Goal: Information Seeking & Learning: Learn about a topic

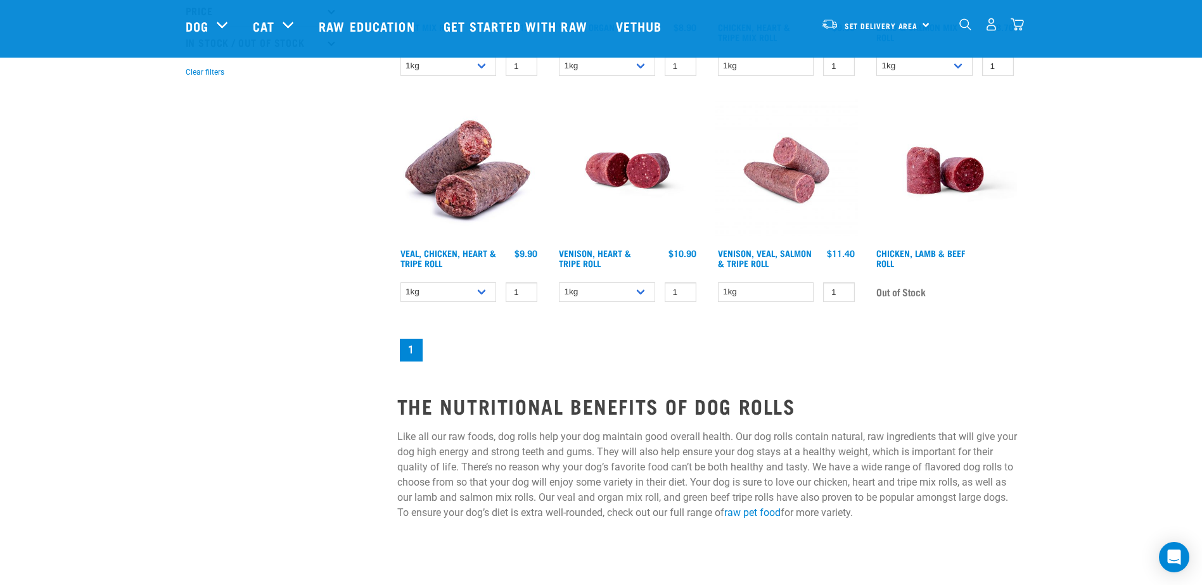
scroll to position [127, 0]
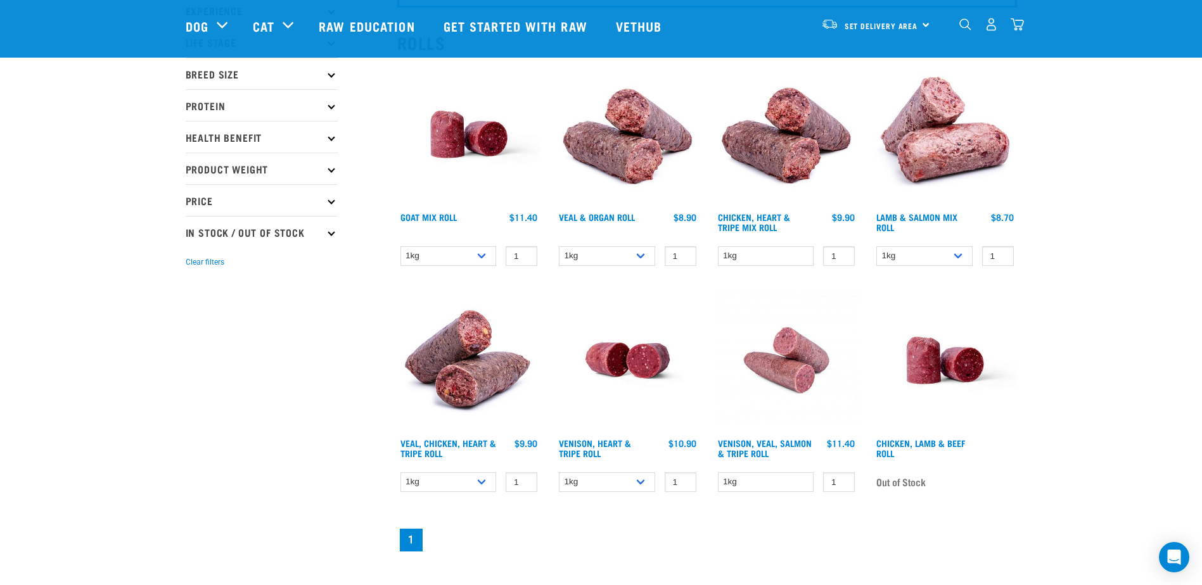
click at [466, 354] on img at bounding box center [469, 361] width 144 height 144
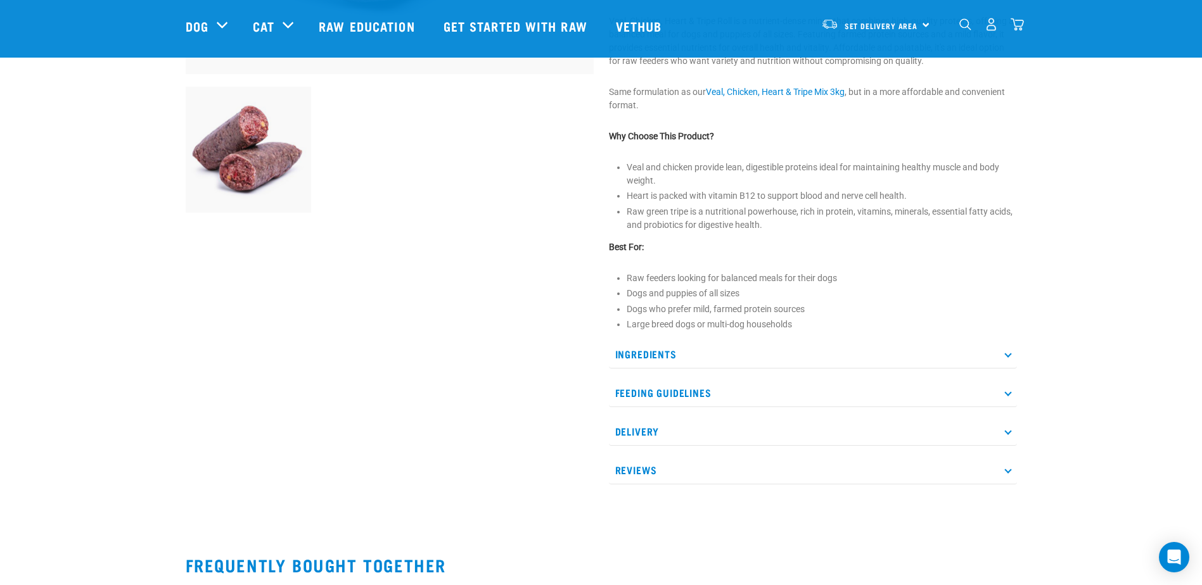
scroll to position [444, 0]
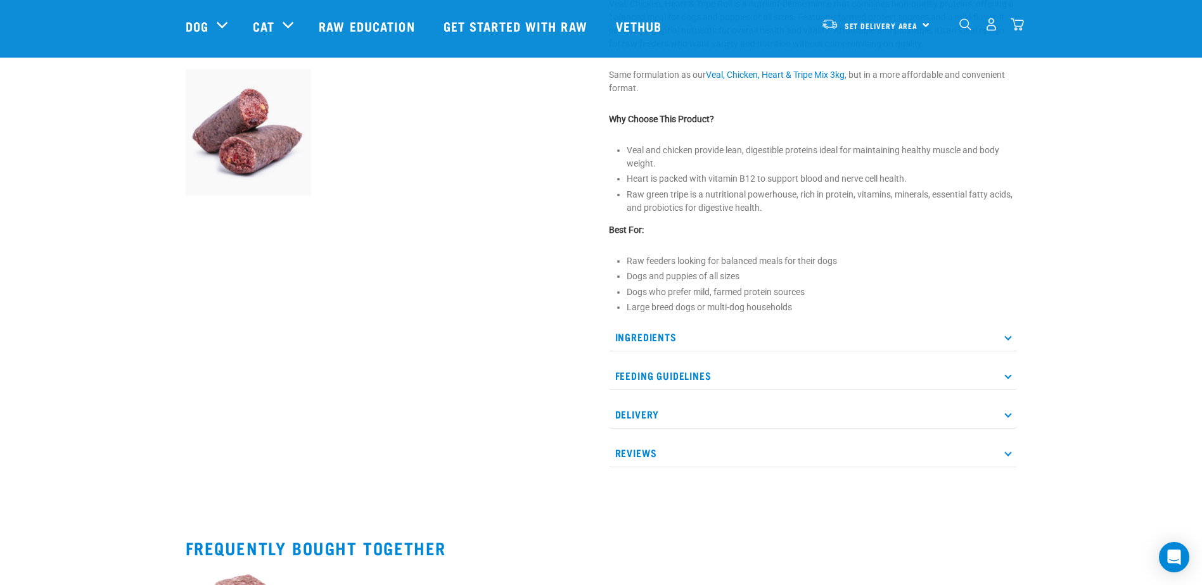
click at [743, 331] on p "Ingredients" at bounding box center [813, 337] width 408 height 29
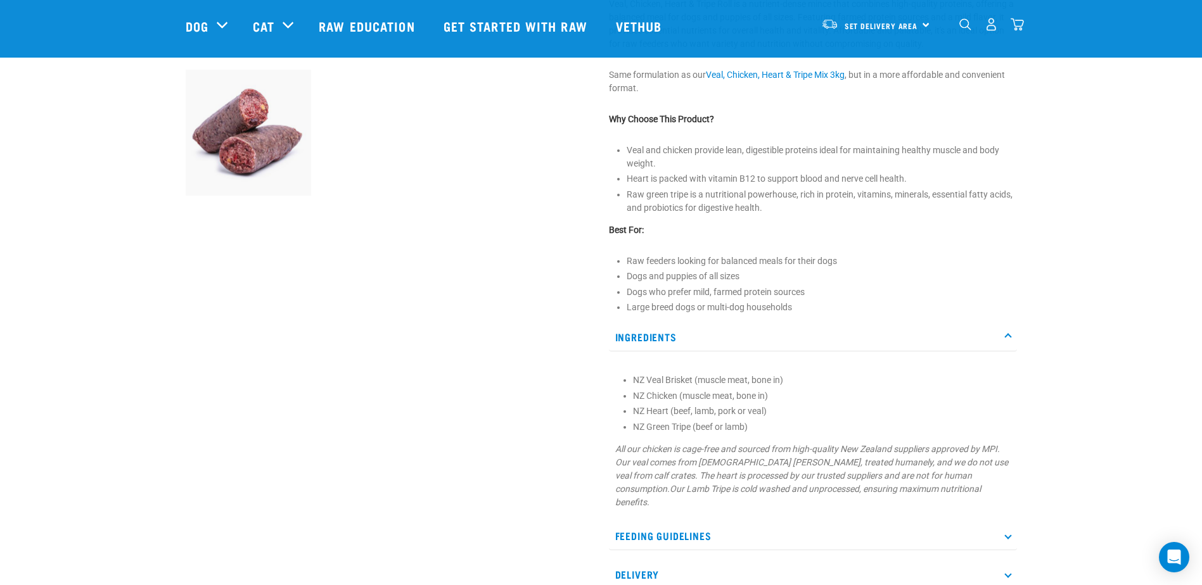
click at [743, 331] on p "Ingredients" at bounding box center [813, 337] width 408 height 29
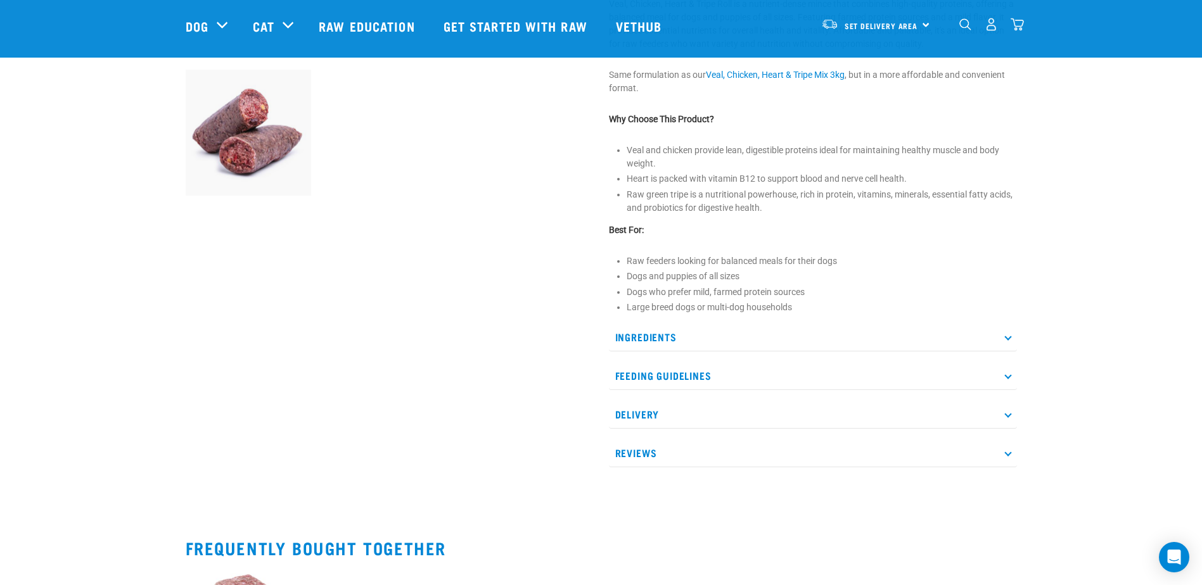
scroll to position [507, 0]
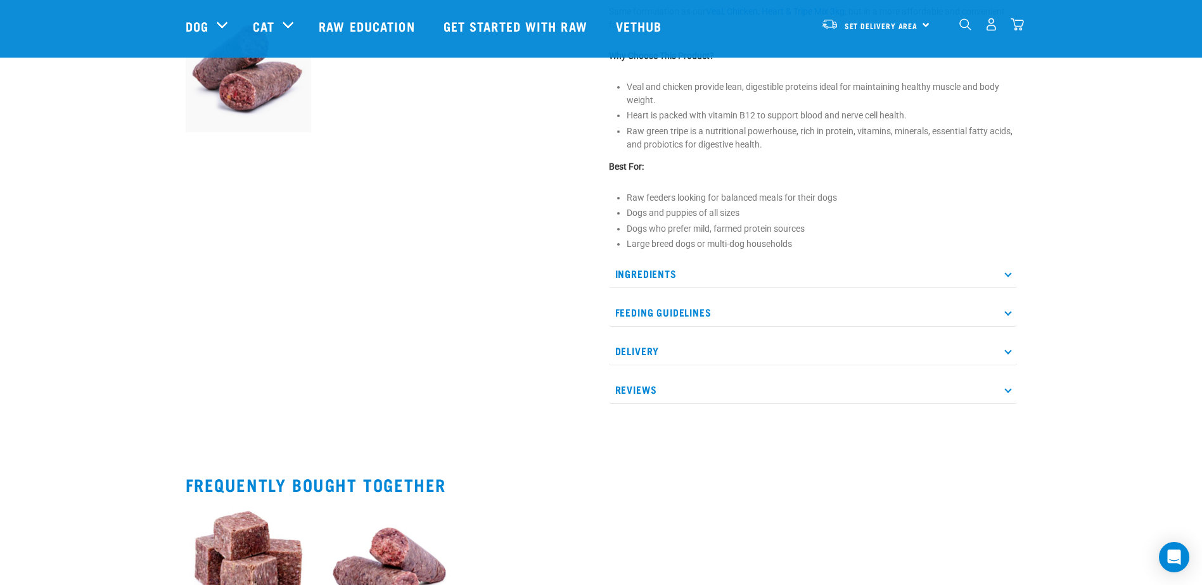
click at [730, 301] on p "Feeding Guidelines" at bounding box center [813, 312] width 408 height 29
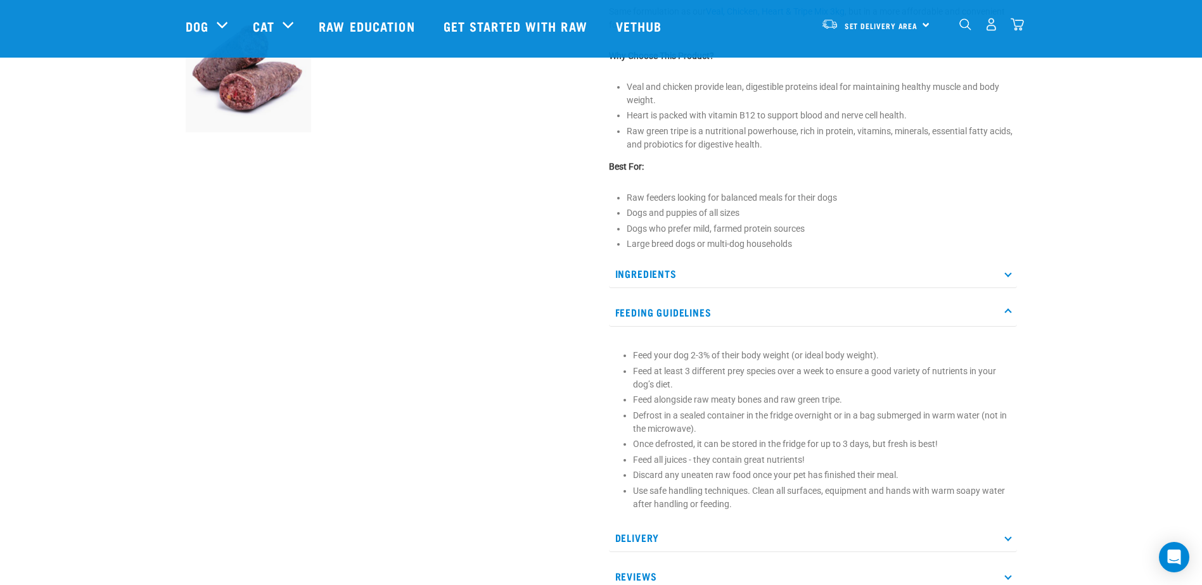
click at [730, 301] on p "Feeding Guidelines" at bounding box center [813, 312] width 408 height 29
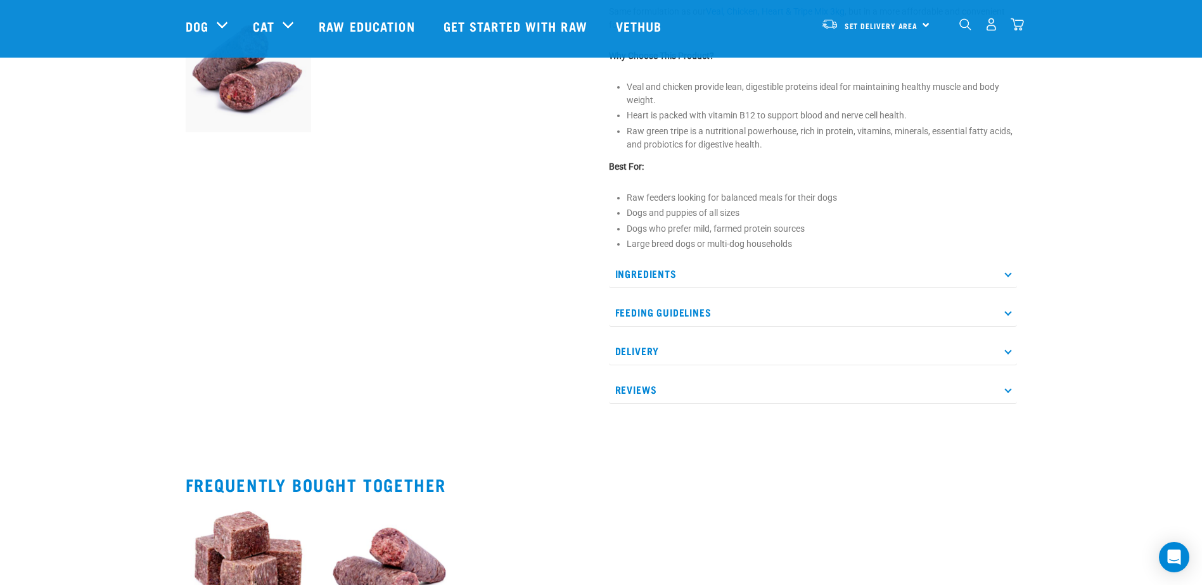
click at [722, 343] on p "Delivery" at bounding box center [813, 351] width 408 height 29
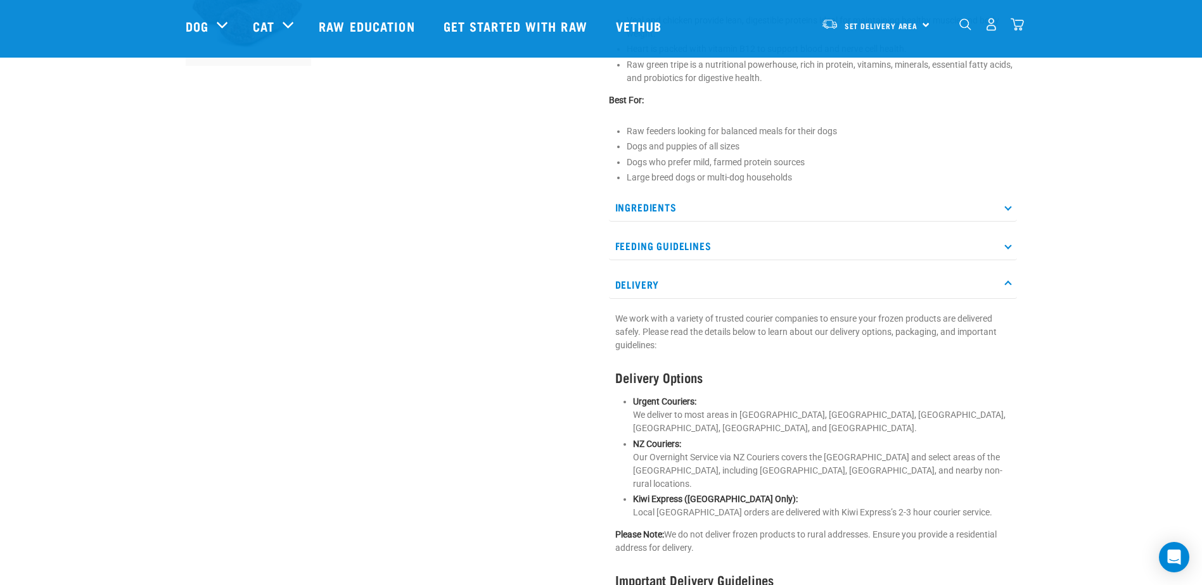
scroll to position [634, 0]
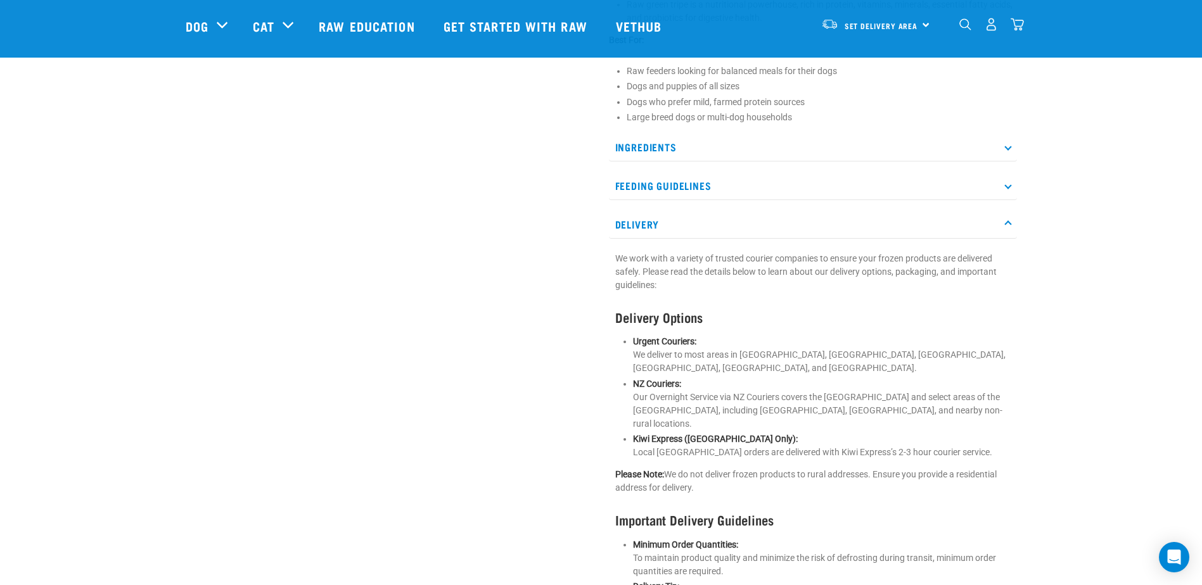
click at [717, 222] on p "Delivery" at bounding box center [813, 224] width 408 height 29
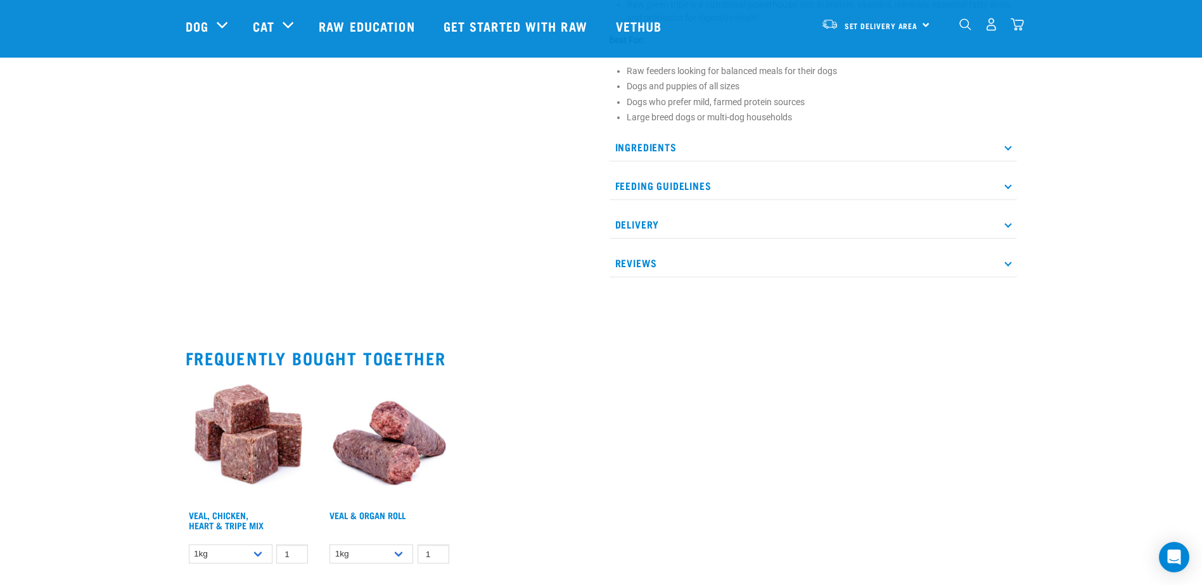
click at [766, 275] on p "Reviews" at bounding box center [813, 263] width 408 height 29
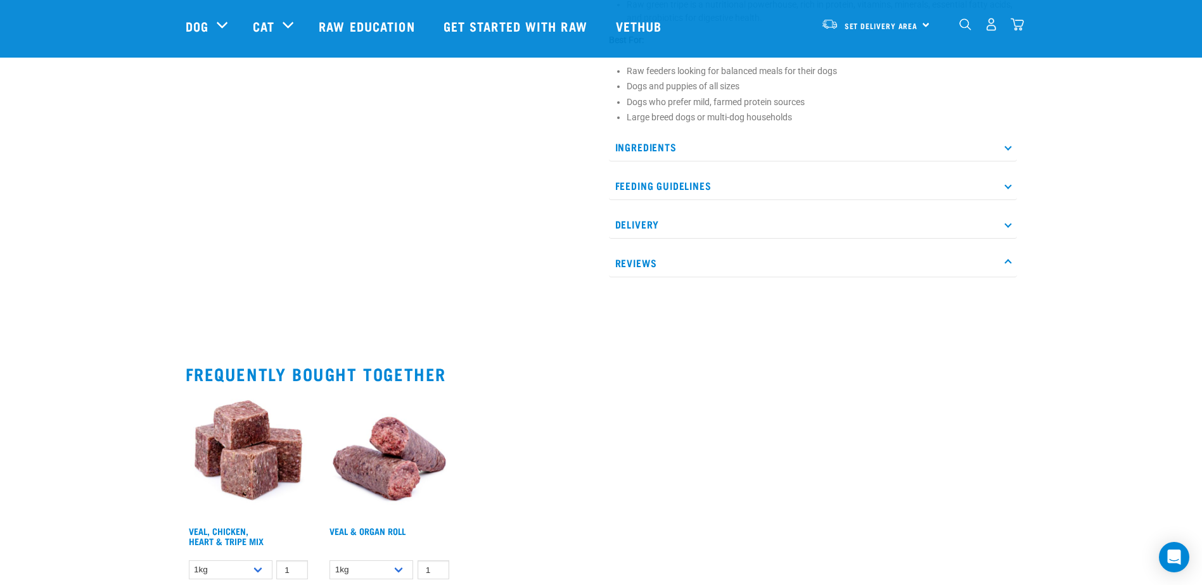
click at [764, 269] on p "Reviews" at bounding box center [813, 263] width 408 height 29
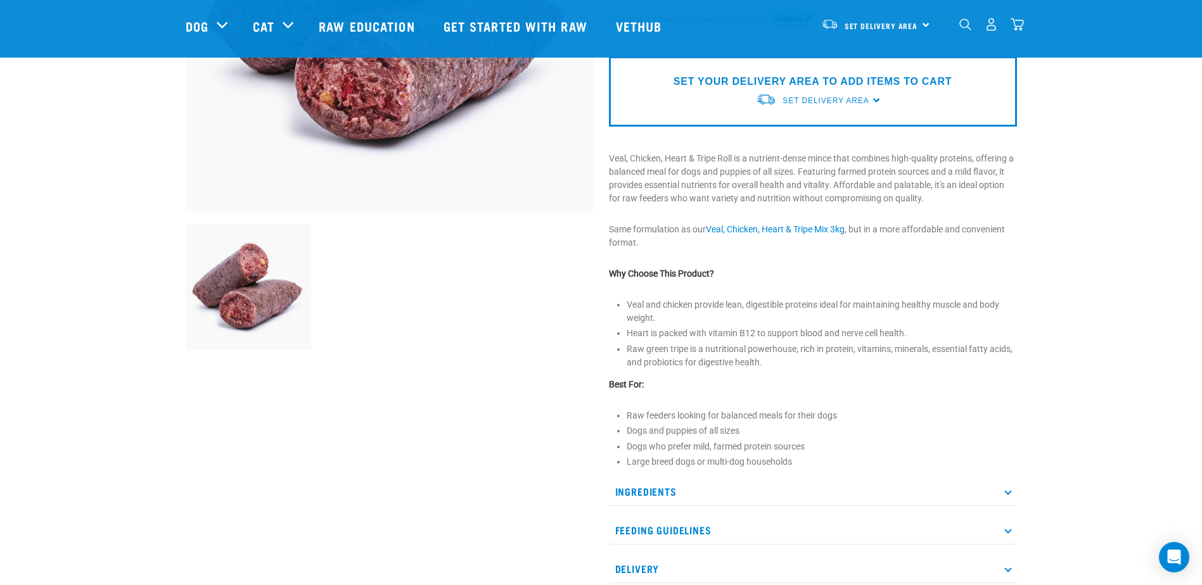
scroll to position [697, 0]
